Goal: Obtain resource: Download file/media

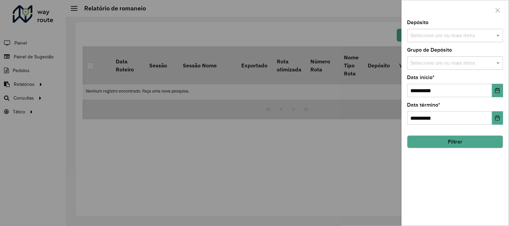
click at [489, 34] on input "text" at bounding box center [452, 36] width 86 height 8
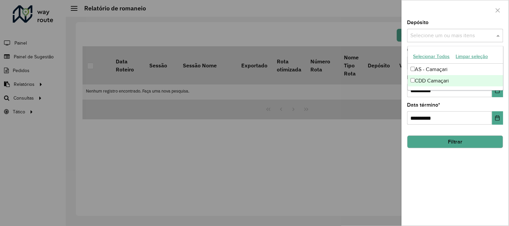
click at [431, 79] on div "CDD Camaçari" at bounding box center [455, 80] width 95 height 11
click at [496, 94] on button "Choose Date" at bounding box center [498, 90] width 11 height 13
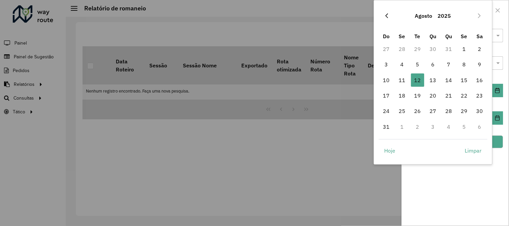
click at [388, 14] on icon "Previous Month" at bounding box center [387, 15] width 3 height 5
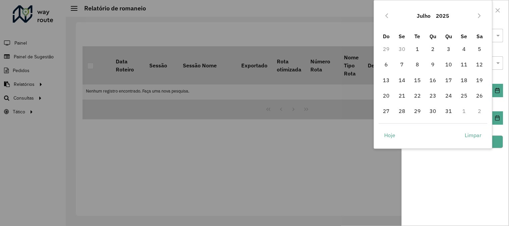
click at [388, 14] on icon "Previous Month" at bounding box center [387, 15] width 3 height 5
click at [385, 46] on span "1" at bounding box center [386, 48] width 13 height 13
type input "**********"
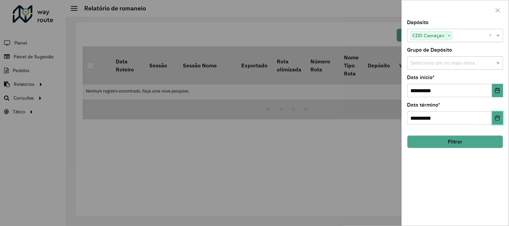
click at [498, 120] on icon "Choose Date" at bounding box center [497, 118] width 5 height 5
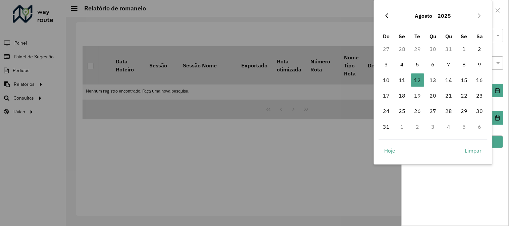
click at [388, 15] on icon "Previous Month" at bounding box center [387, 15] width 5 height 5
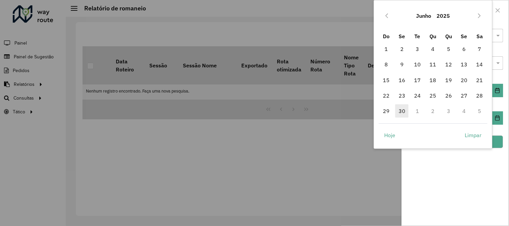
click at [401, 113] on span "30" at bounding box center [402, 110] width 13 height 13
type input "**********"
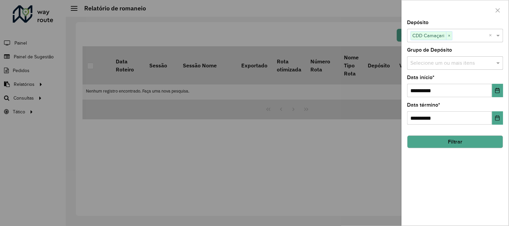
click at [481, 146] on button "Filtrar" at bounding box center [456, 142] width 96 height 13
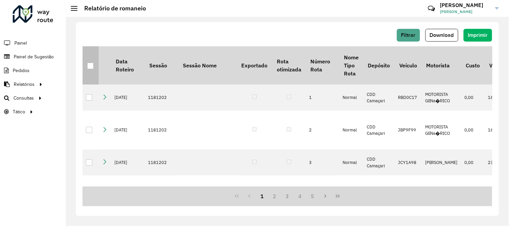
click at [90, 68] on div at bounding box center [90, 66] width 6 height 6
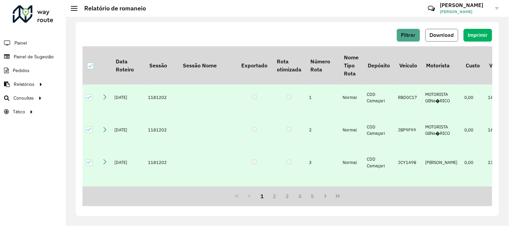
click at [442, 32] on span "Download" at bounding box center [442, 35] width 24 height 6
click at [404, 36] on span "Filtrar" at bounding box center [409, 35] width 14 height 6
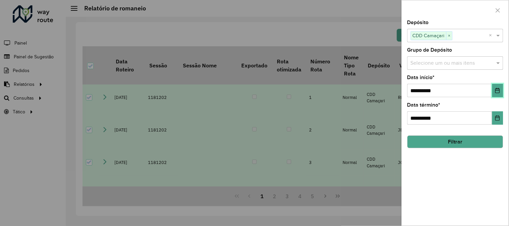
click at [496, 90] on icon "Choose Date" at bounding box center [498, 90] width 4 height 5
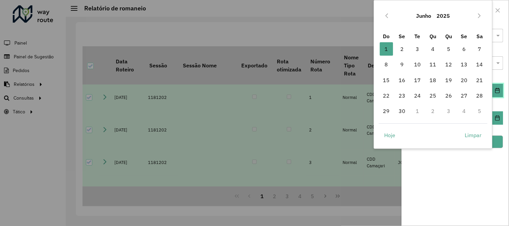
click at [496, 90] on icon "Choose Date" at bounding box center [498, 90] width 4 height 5
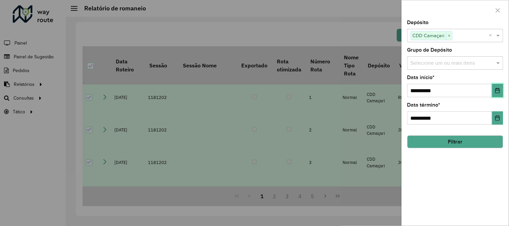
click at [502, 90] on button "Choose Date" at bounding box center [498, 90] width 11 height 13
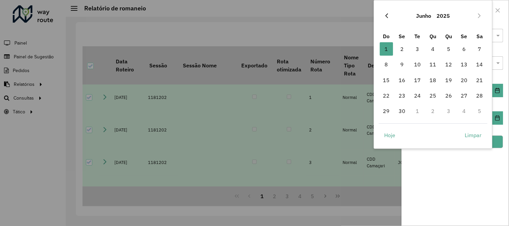
click at [389, 16] on icon "Previous Month" at bounding box center [387, 15] width 5 height 5
click at [444, 50] on span "1" at bounding box center [448, 48] width 13 height 13
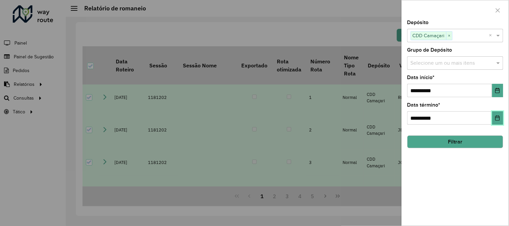
click at [499, 118] on icon "Choose Date" at bounding box center [498, 118] width 4 height 5
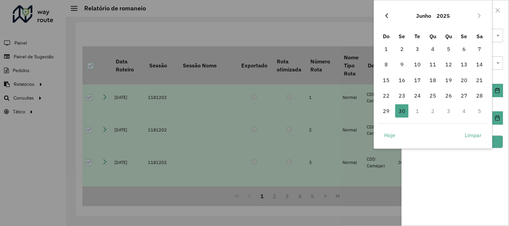
click at [389, 13] on icon "Previous Month" at bounding box center [387, 15] width 5 height 5
click at [477, 112] on span "31" at bounding box center [480, 110] width 13 height 13
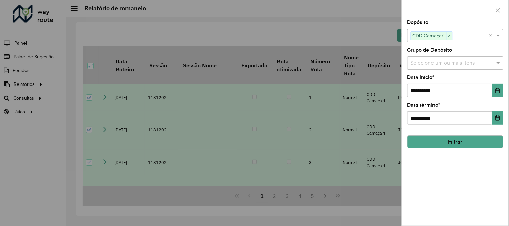
click at [476, 145] on button "Filtrar" at bounding box center [456, 142] width 96 height 13
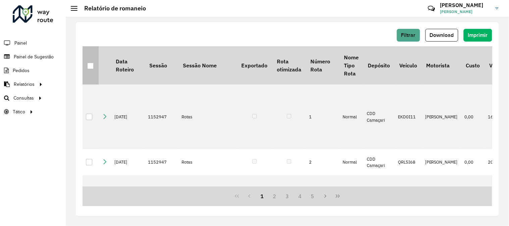
click at [91, 65] on div at bounding box center [90, 66] width 6 height 6
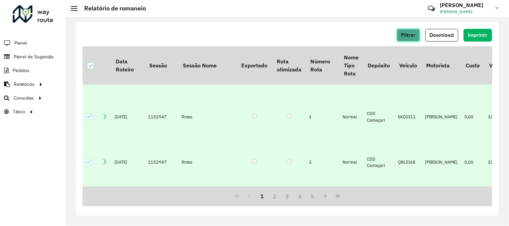
click at [413, 35] on span "Filtrar" at bounding box center [409, 35] width 14 height 6
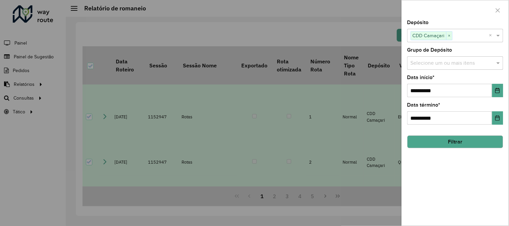
click at [303, 17] on div at bounding box center [254, 113] width 509 height 226
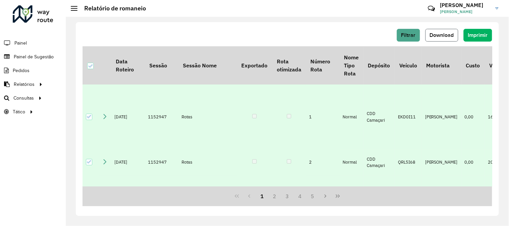
click at [451, 36] on span "Download" at bounding box center [442, 35] width 24 height 6
